Goal: Task Accomplishment & Management: Complete application form

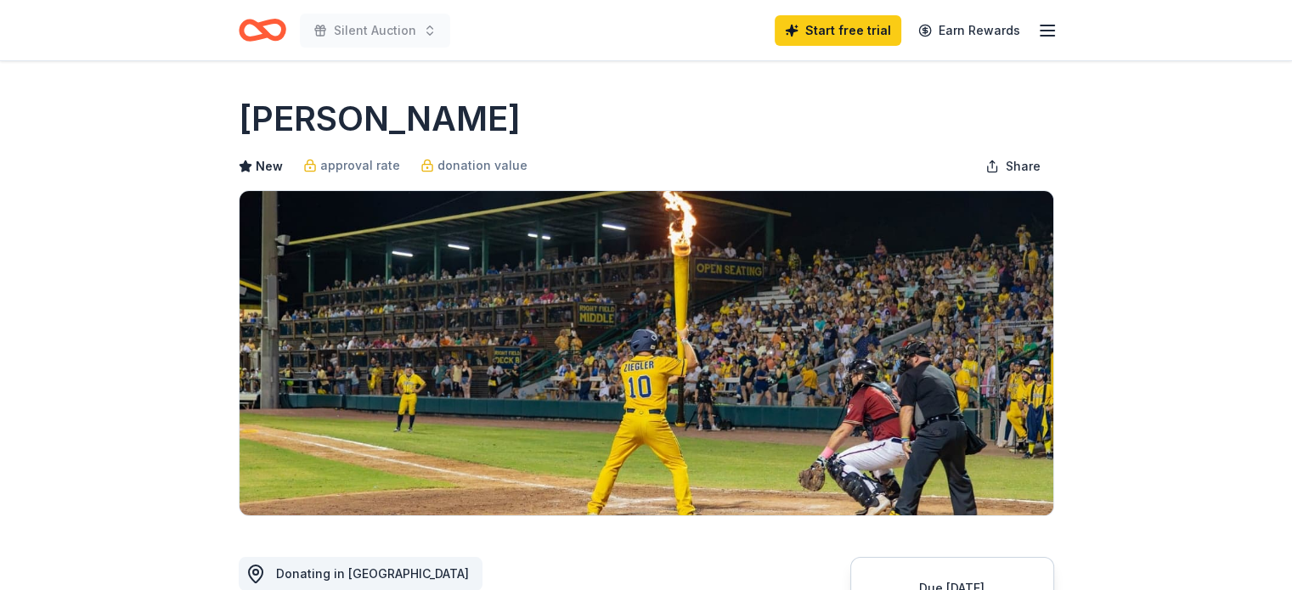
click at [1043, 36] on line "button" at bounding box center [1048, 36] width 14 height 0
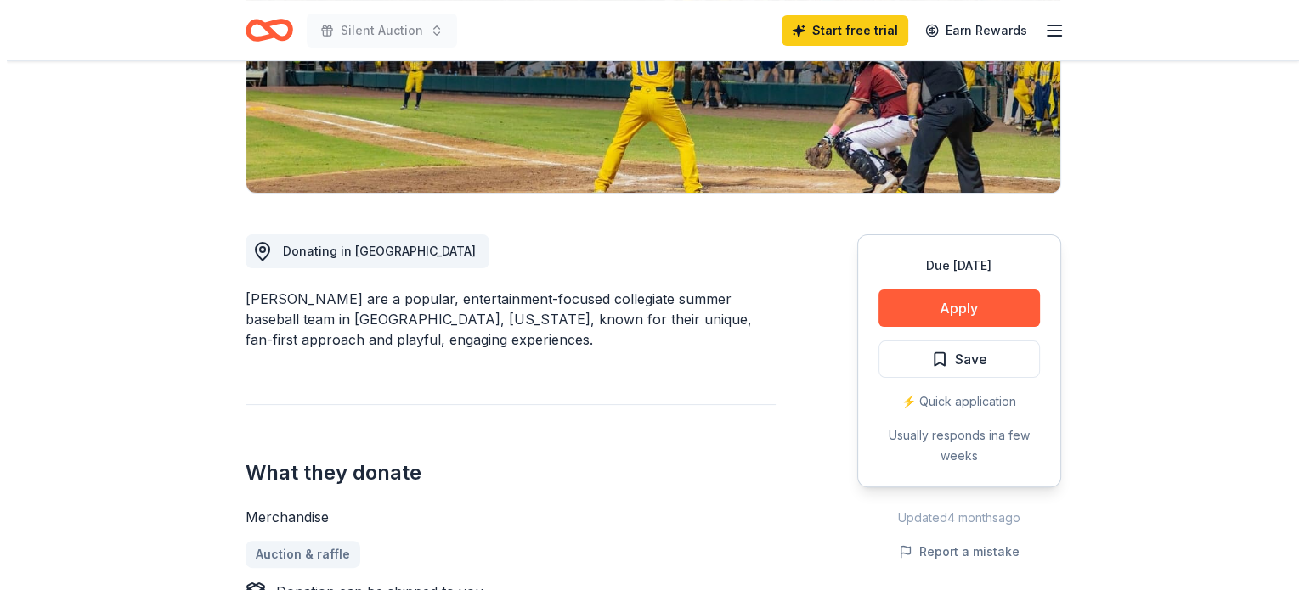
scroll to position [326, 0]
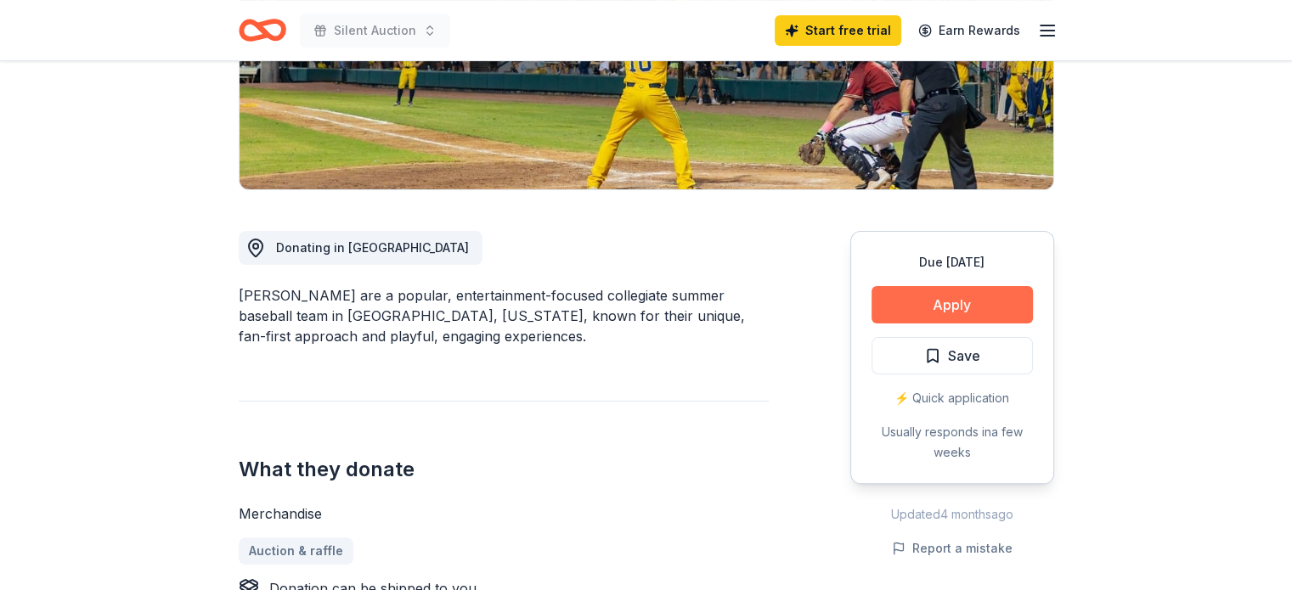
click at [979, 295] on button "Apply" at bounding box center [952, 304] width 161 height 37
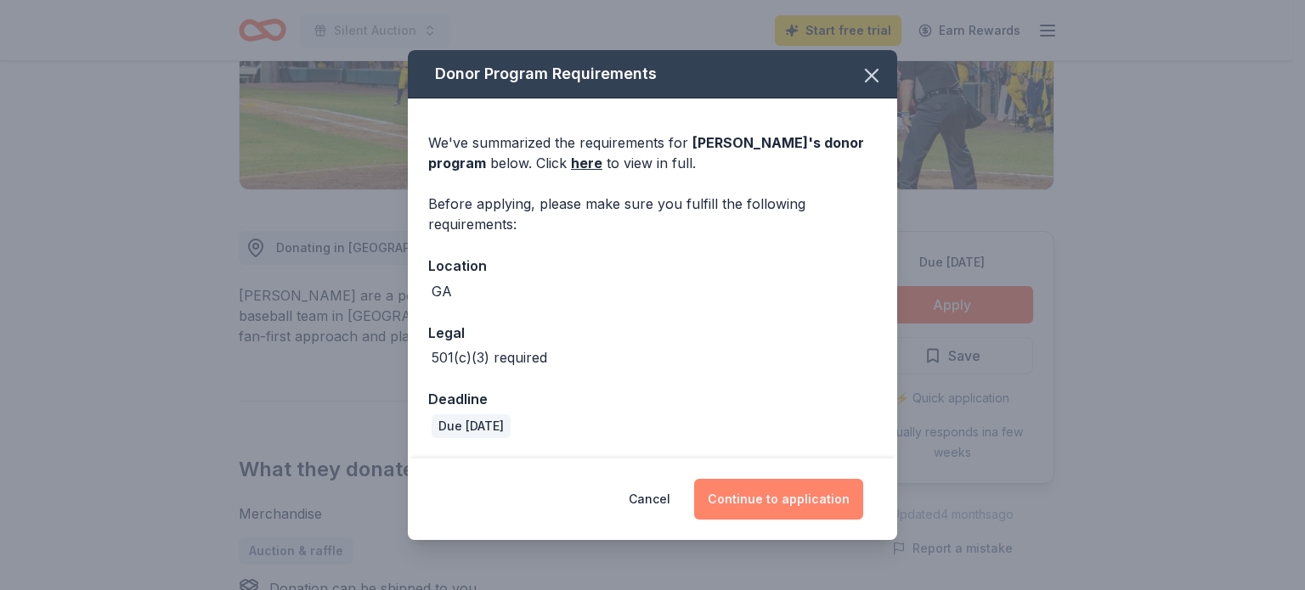
click at [761, 500] on button "Continue to application" at bounding box center [778, 499] width 169 height 41
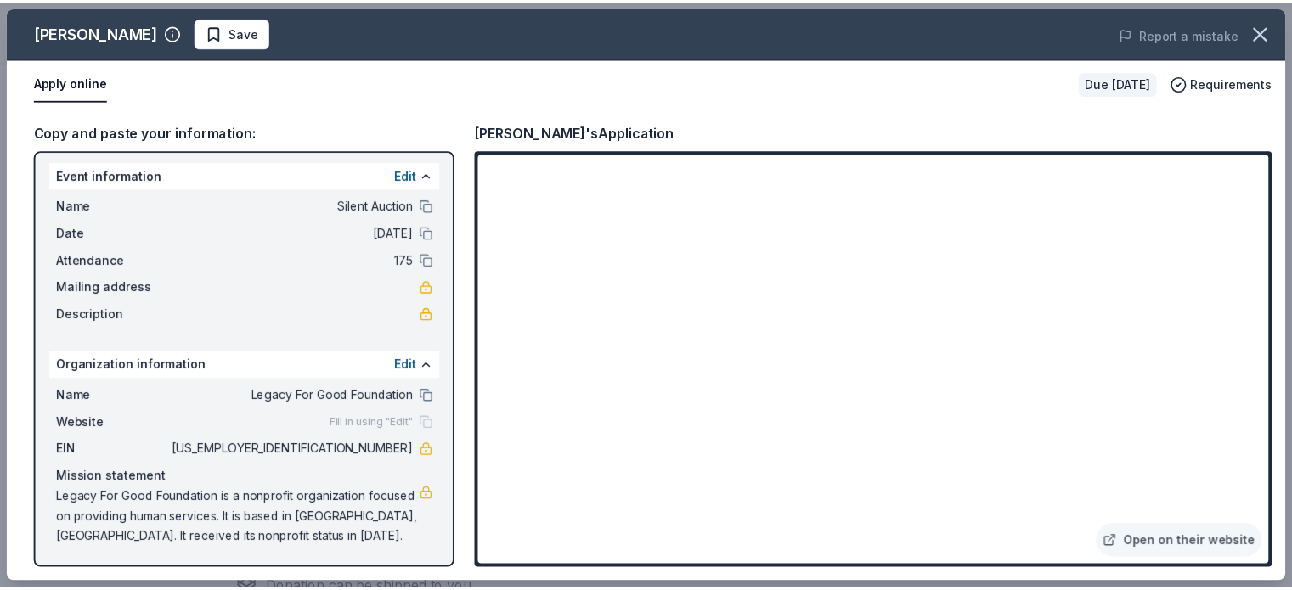
scroll to position [3, 0]
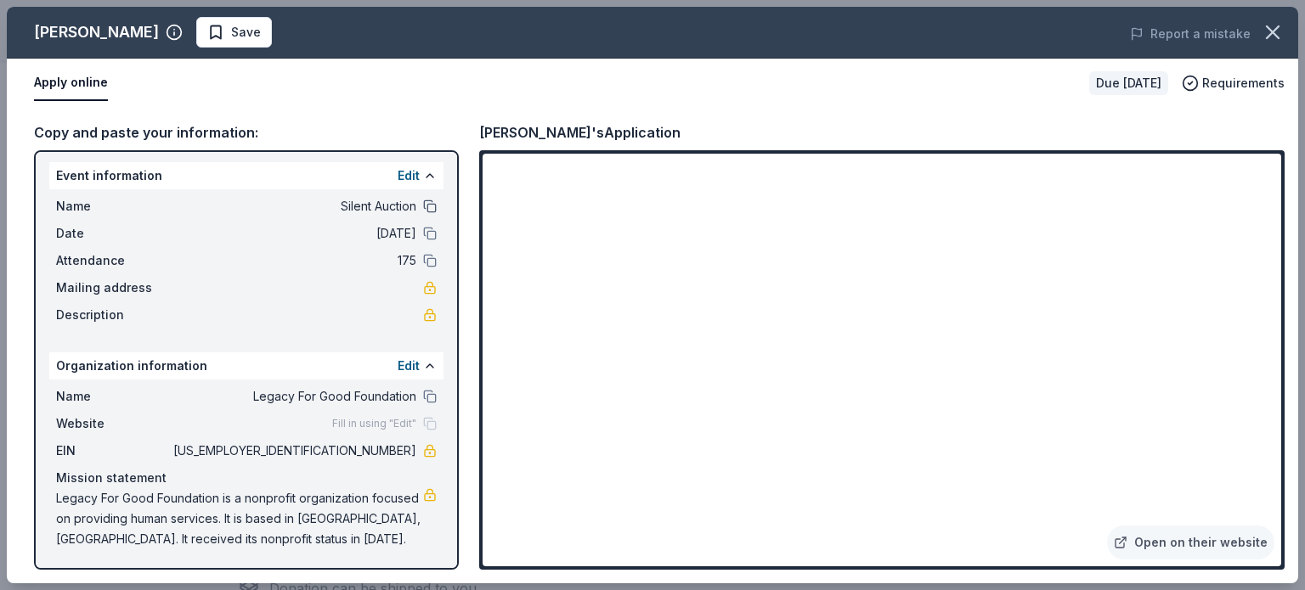
click at [423, 202] on button at bounding box center [430, 207] width 14 height 14
click at [423, 393] on button at bounding box center [430, 397] width 14 height 14
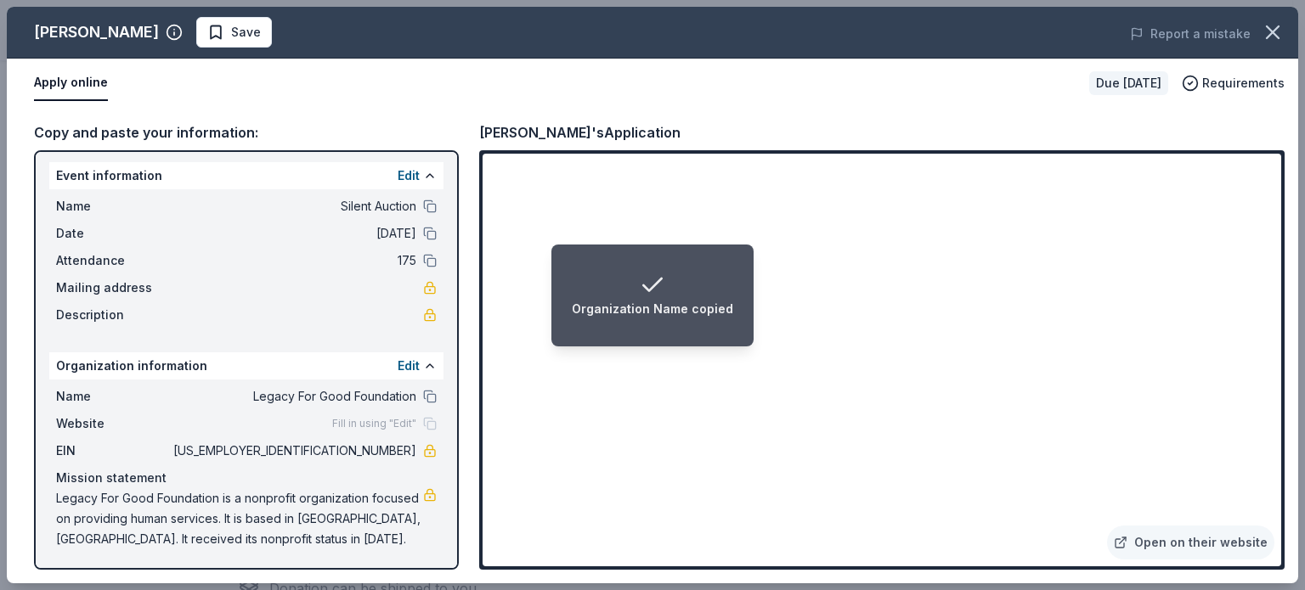
click at [382, 454] on span "27-3338129" at bounding box center [293, 451] width 246 height 20
drag, startPoint x: 318, startPoint y: 449, endPoint x: 409, endPoint y: 461, distance: 91.8
click at [409, 461] on div "Name Legacy For Good Foundation Website Fill in using "Edit" EIN 27-3338129 Mis…" at bounding box center [246, 468] width 394 height 177
drag, startPoint x: 408, startPoint y: 444, endPoint x: 484, endPoint y: 478, distance: 83.7
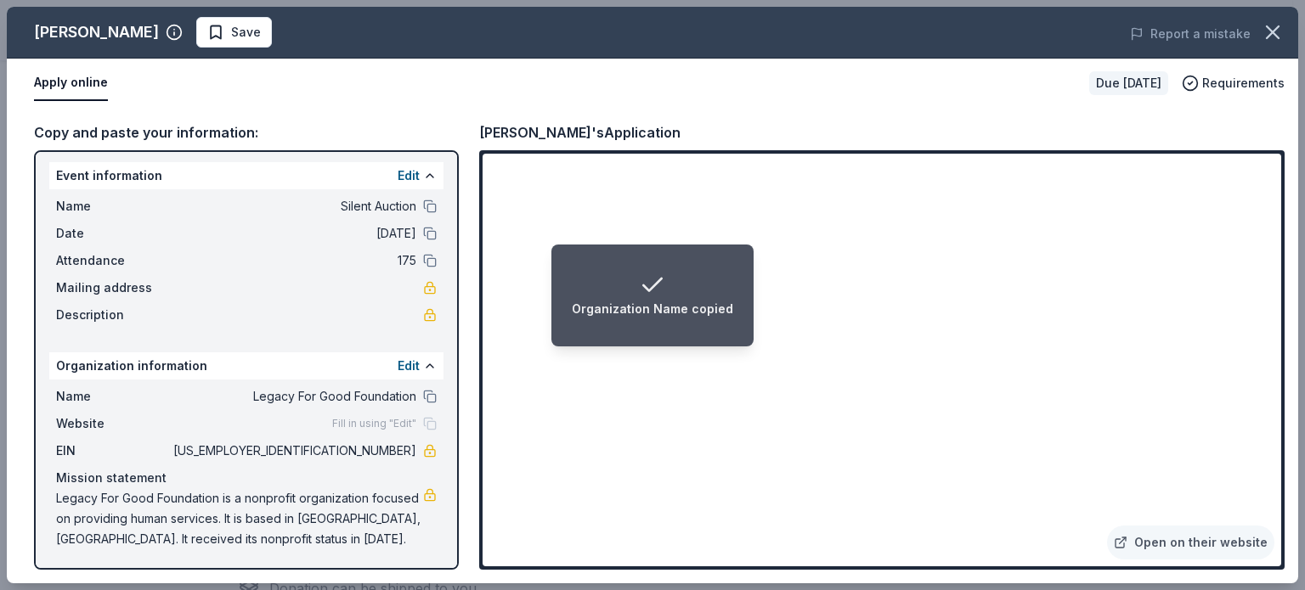
click at [323, 451] on div "EIN 27-3338129" at bounding box center [246, 451] width 381 height 20
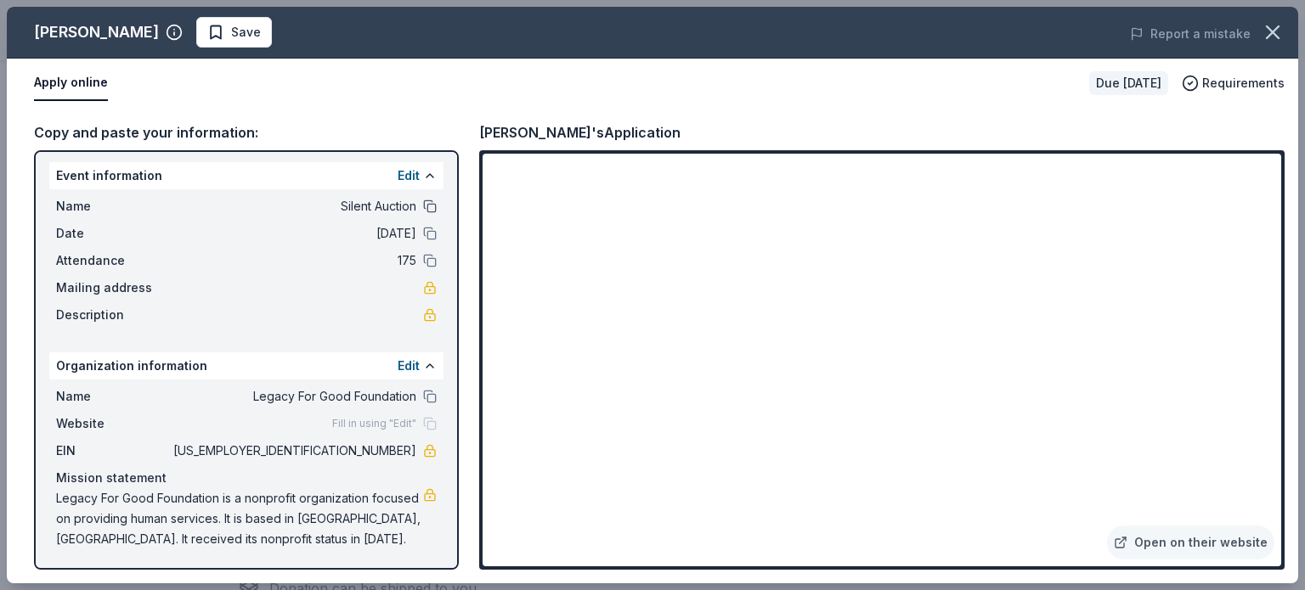
click at [423, 206] on button at bounding box center [430, 207] width 14 height 14
click at [1280, 31] on icon "button" at bounding box center [1273, 32] width 24 height 24
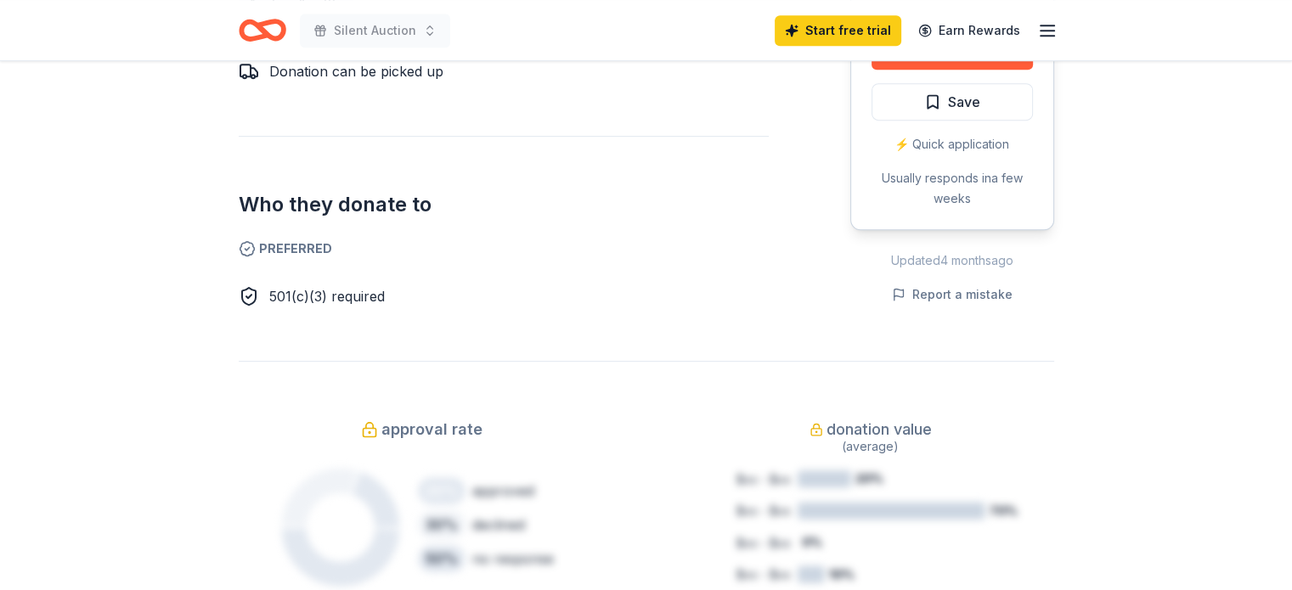
scroll to position [0, 0]
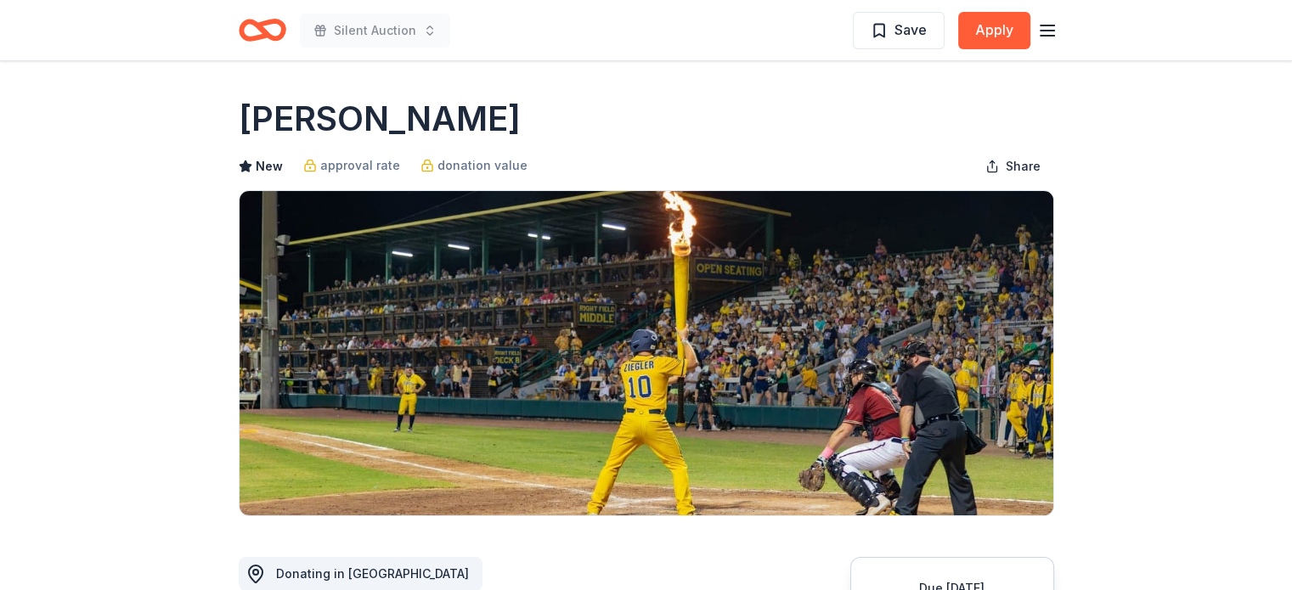
click at [265, 26] on icon "Home" at bounding box center [263, 30] width 48 height 40
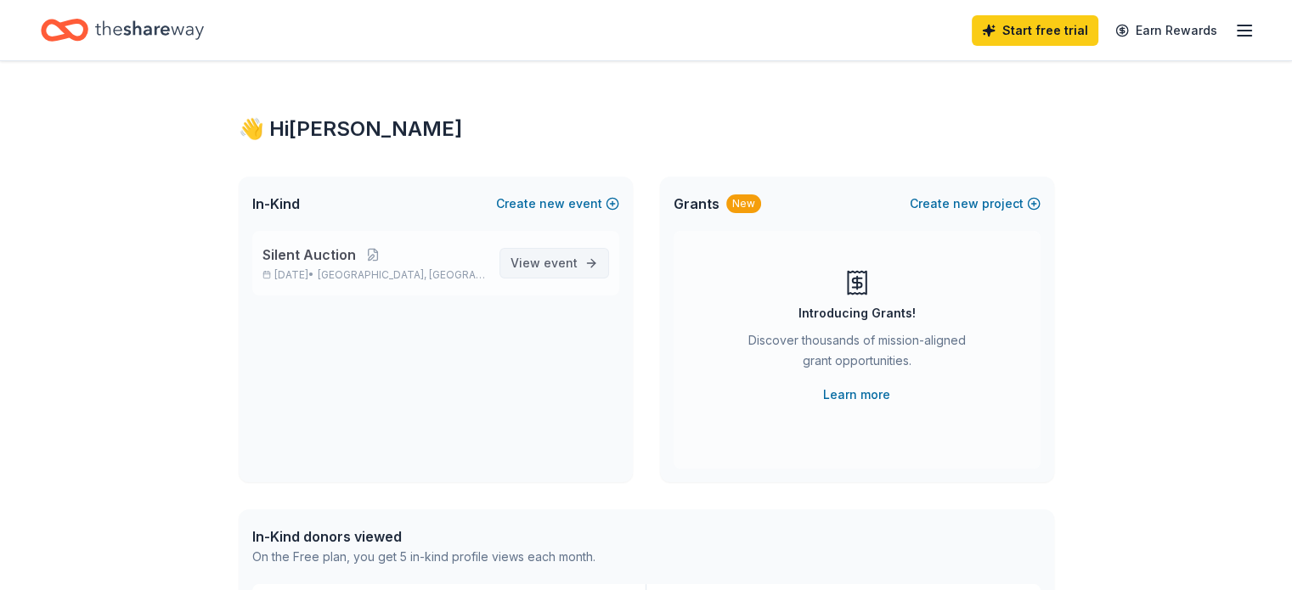
click at [538, 268] on span "View event" at bounding box center [544, 263] width 67 height 20
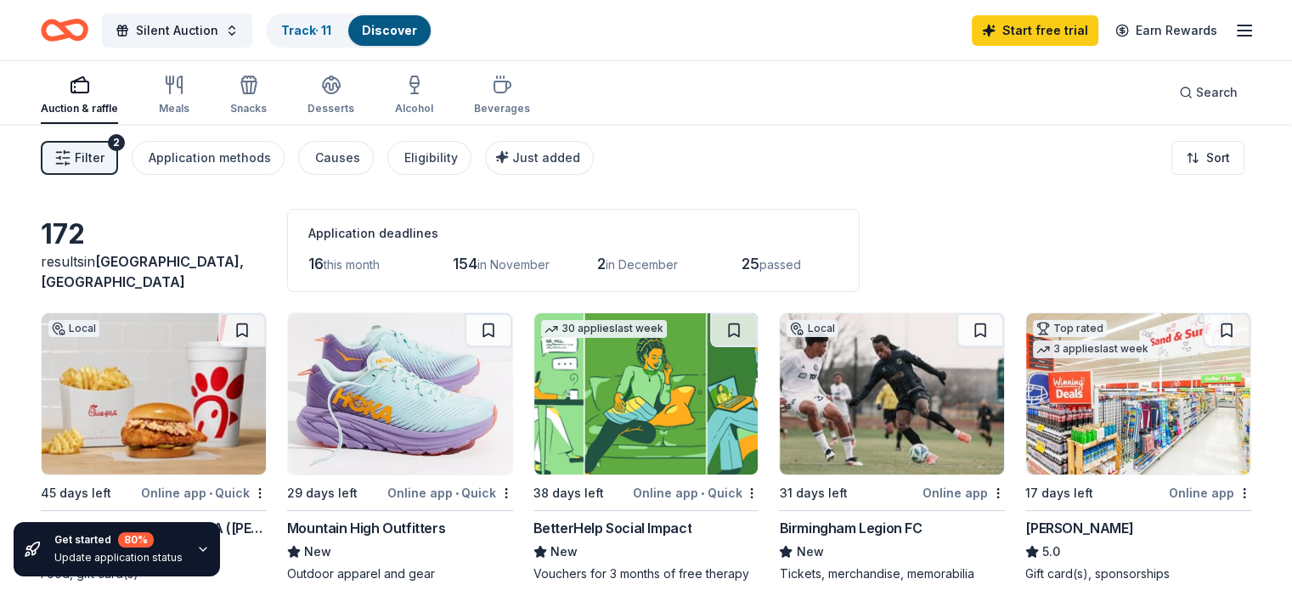
click at [408, 33] on link "Discover" at bounding box center [389, 30] width 55 height 14
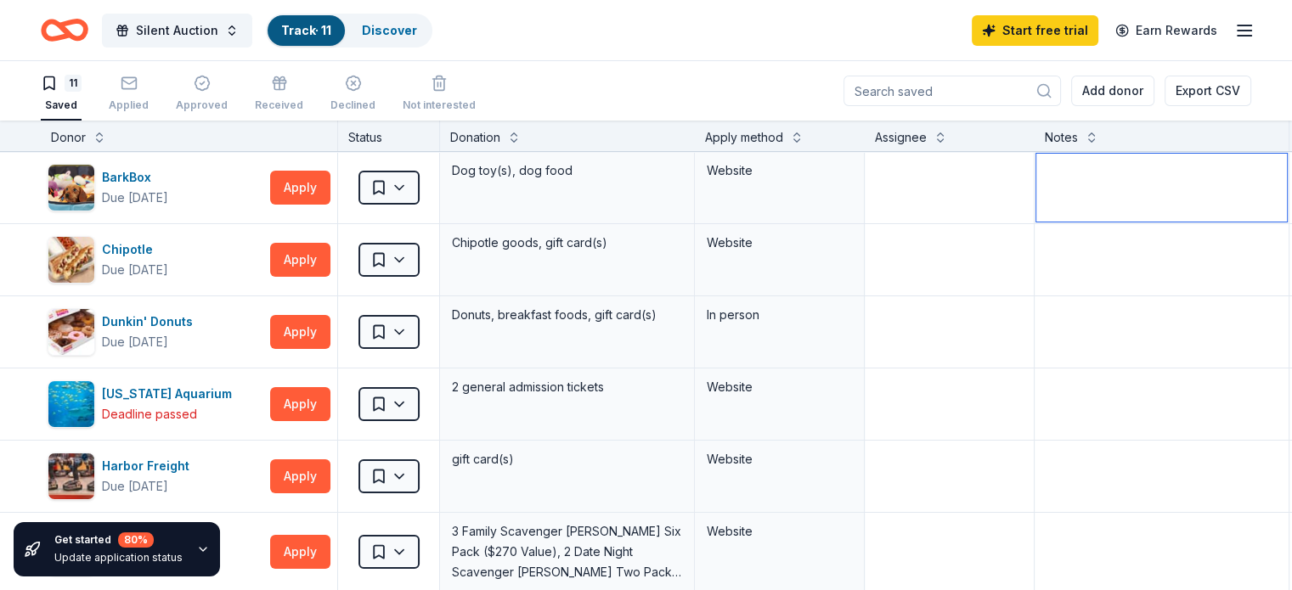
drag, startPoint x: 1277, startPoint y: 192, endPoint x: 1279, endPoint y: 319, distance: 126.6
click at [1279, 319] on div "Get started 80 % Update application status Donor Status Donation Apply method A…" at bounding box center [646, 356] width 1292 height 471
click at [413, 41] on div "Discover" at bounding box center [389, 30] width 82 height 31
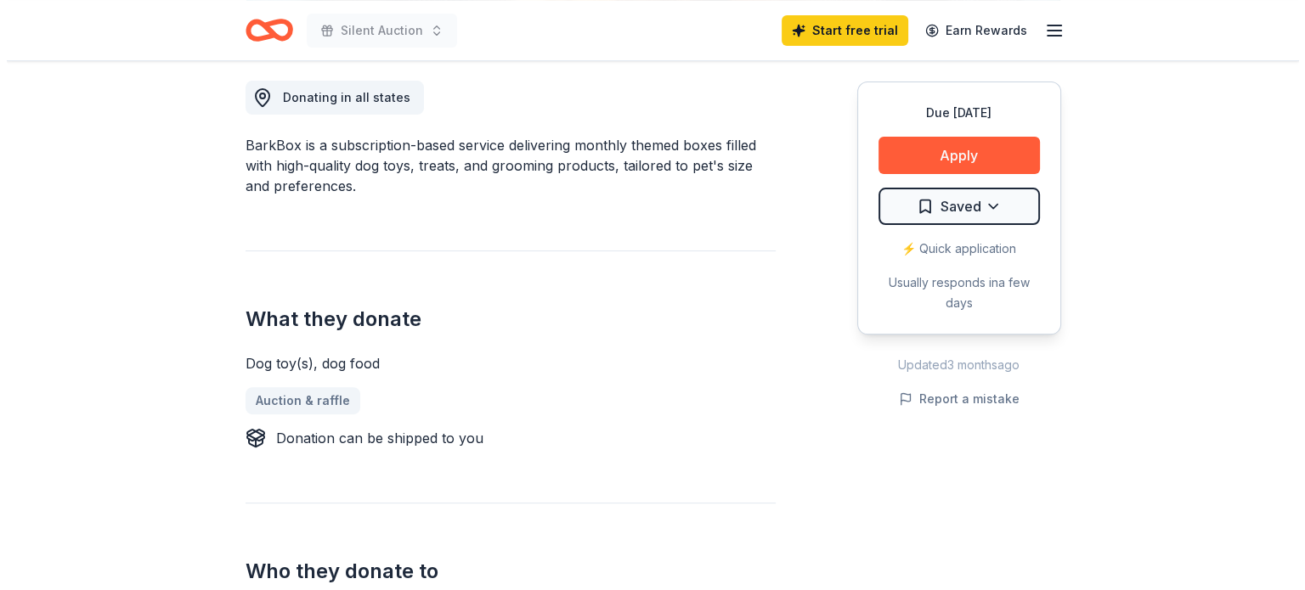
scroll to position [480, 0]
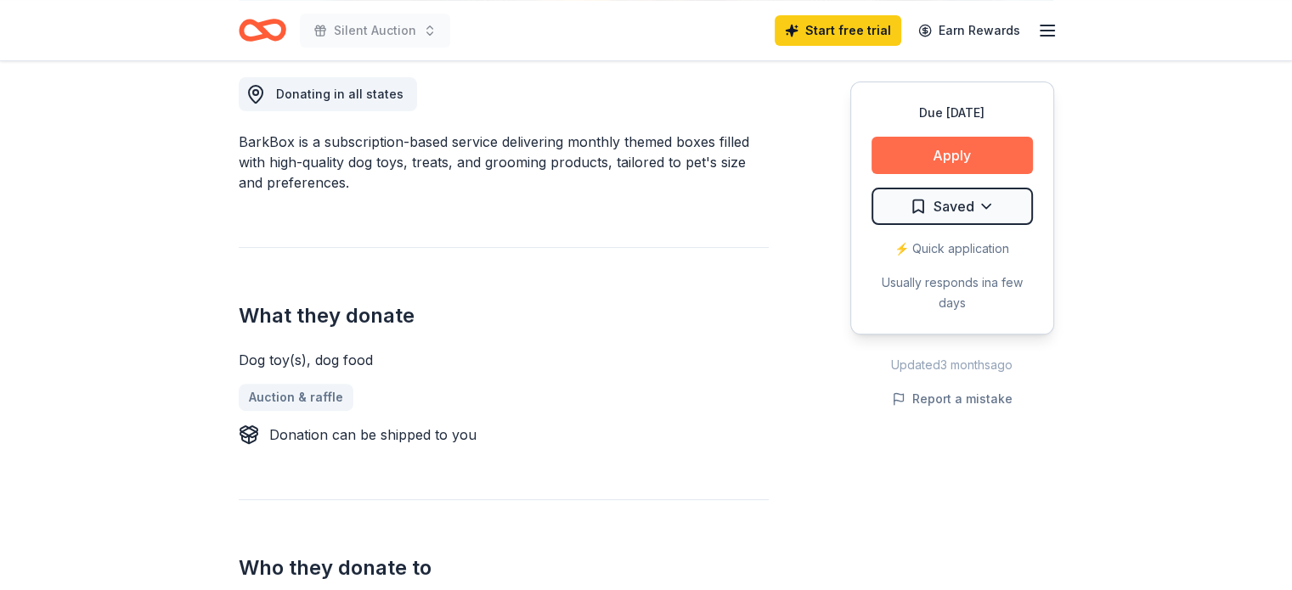
click at [956, 152] on button "Apply" at bounding box center [952, 155] width 161 height 37
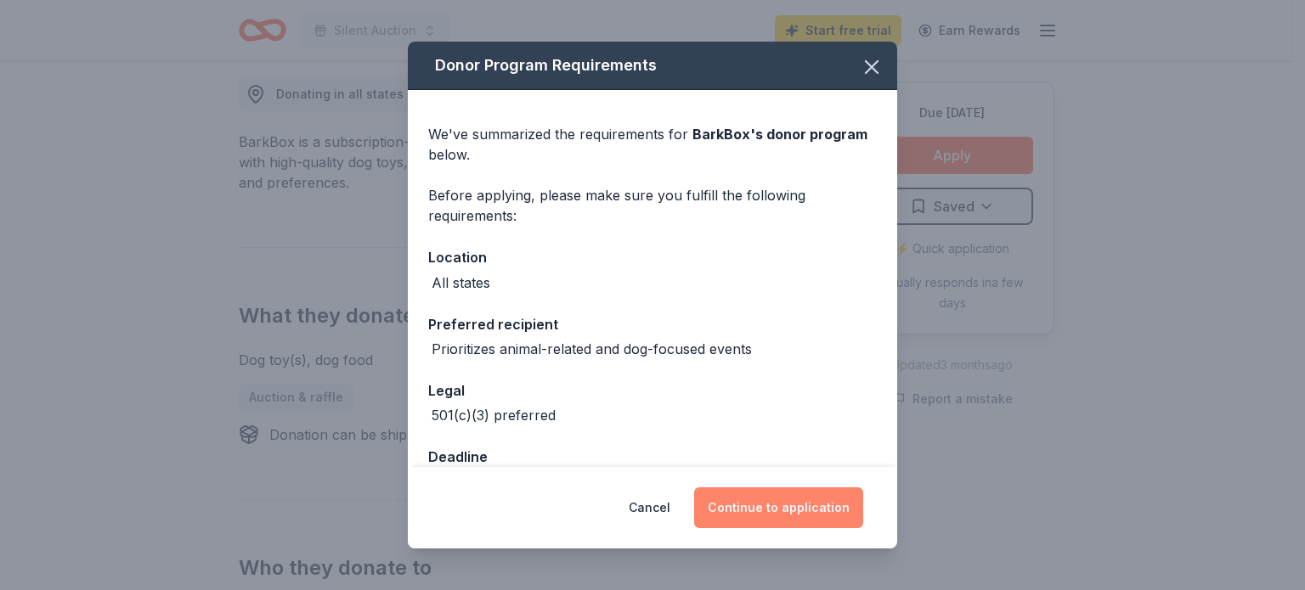
click at [785, 499] on button "Continue to application" at bounding box center [778, 508] width 169 height 41
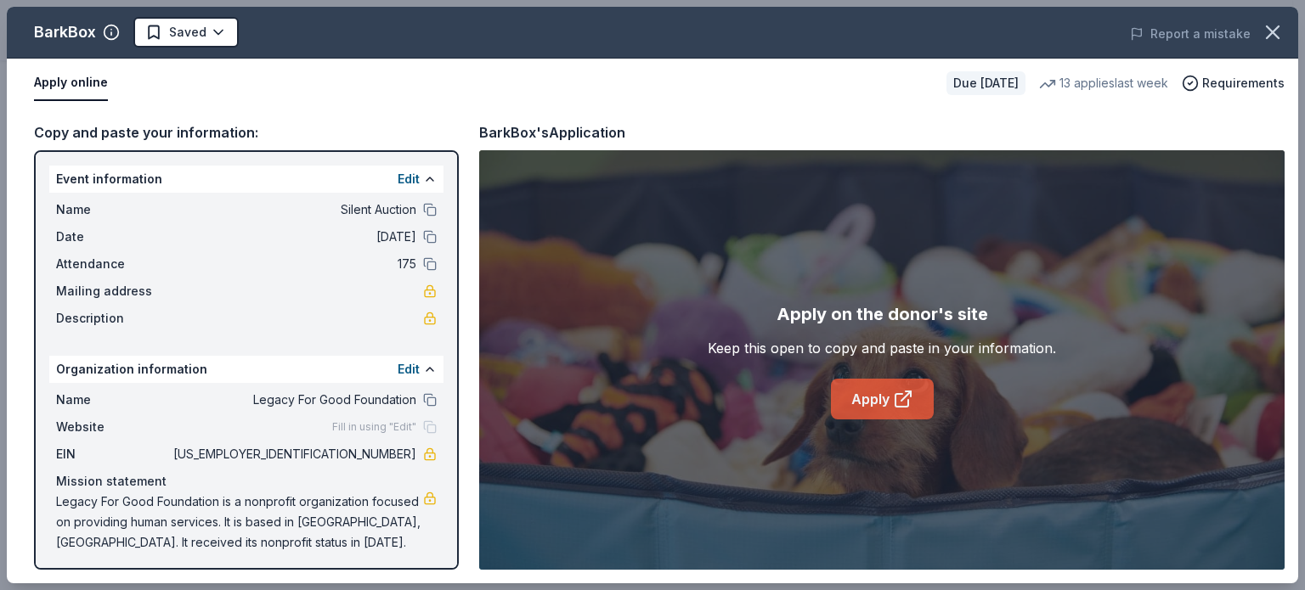
click at [884, 401] on link "Apply" at bounding box center [882, 399] width 103 height 41
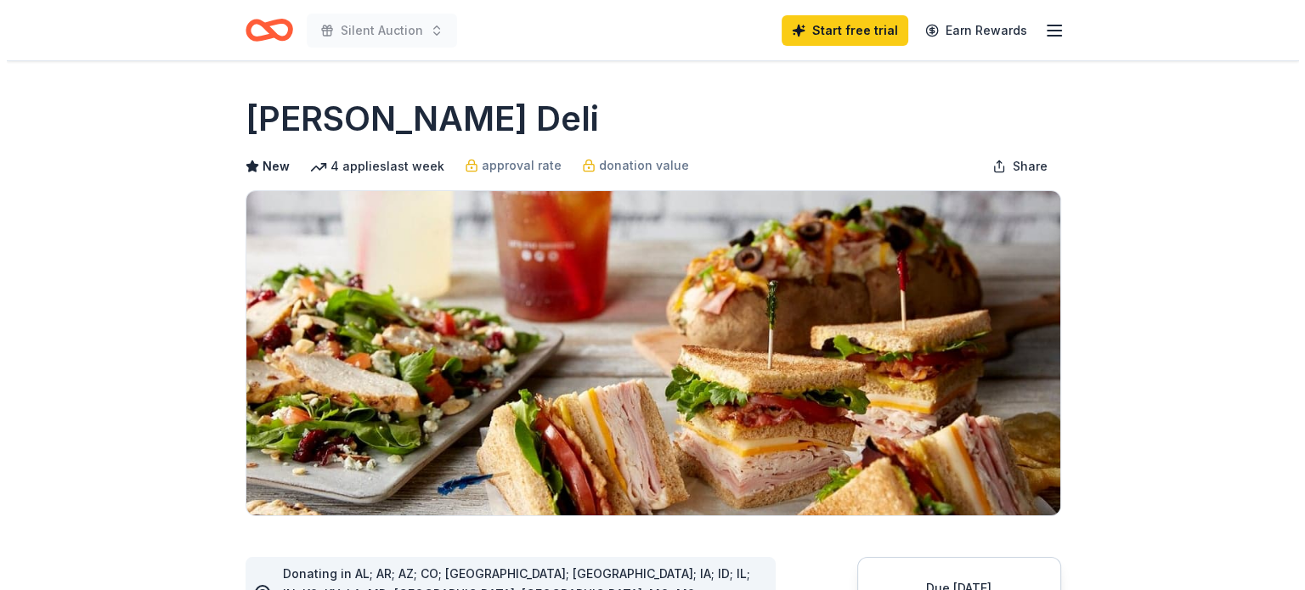
scroll to position [492, 0]
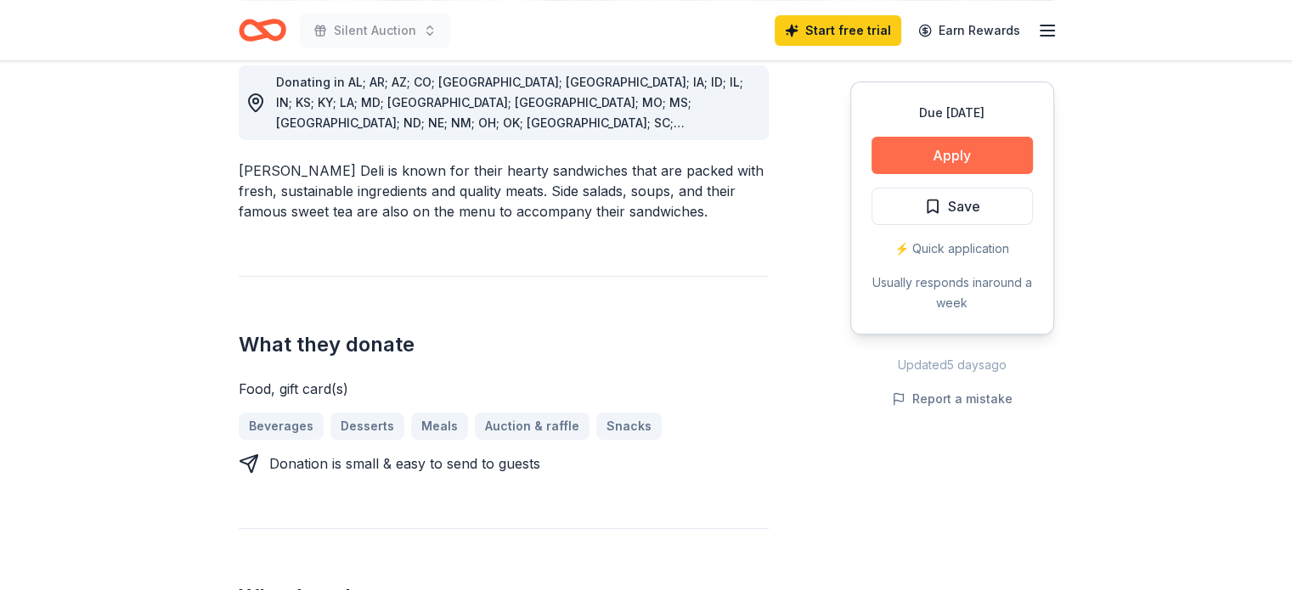
click at [973, 162] on button "Apply" at bounding box center [952, 155] width 161 height 37
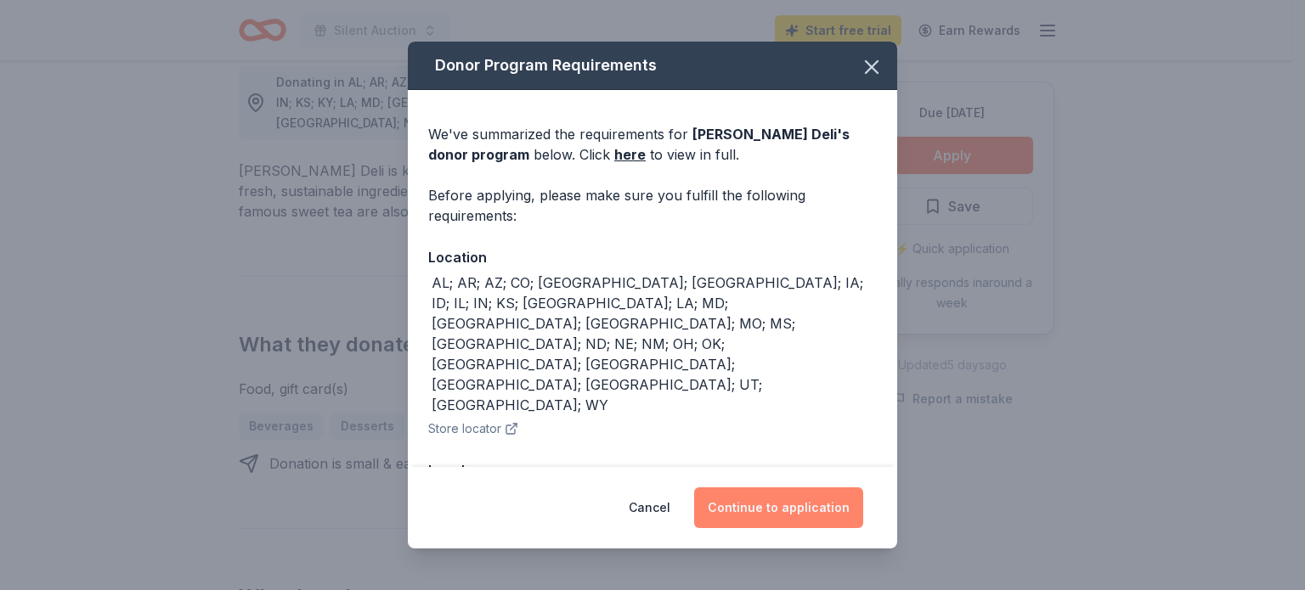
click at [793, 519] on button "Continue to application" at bounding box center [778, 508] width 169 height 41
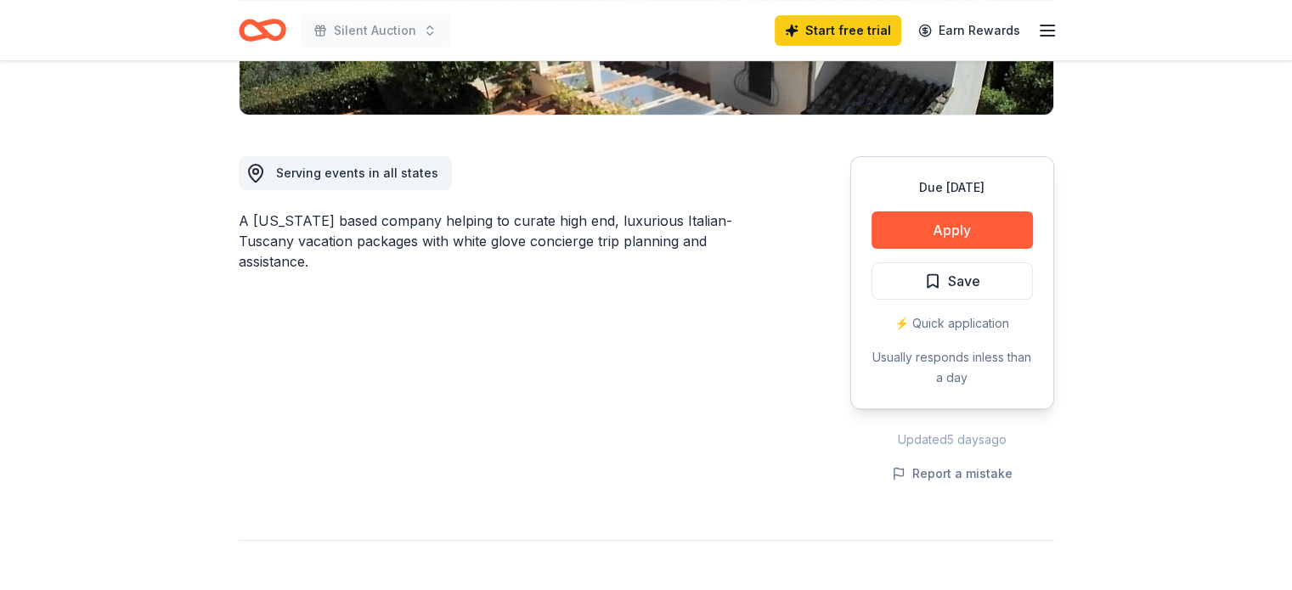
scroll to position [398, 0]
